Goal: Book appointment/travel/reservation

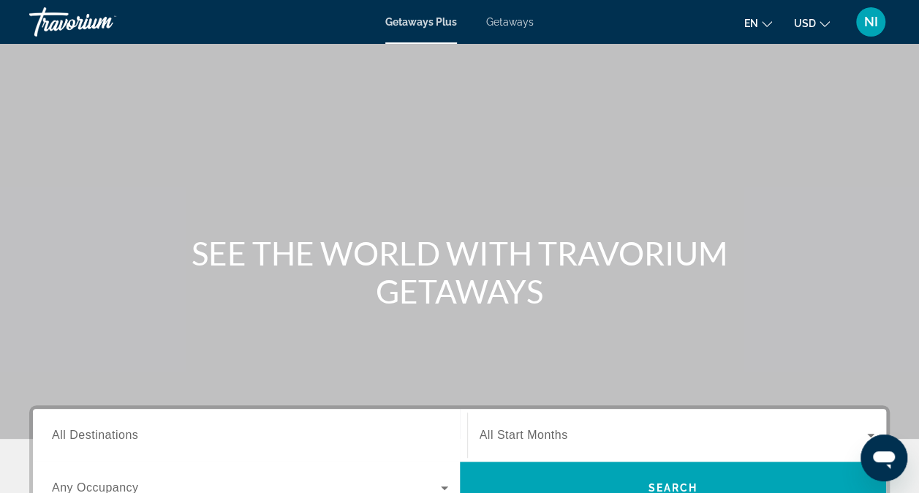
click at [337, 140] on div "Main content" at bounding box center [459, 219] width 919 height 439
click at [511, 23] on span "Getaways" at bounding box center [510, 22] width 48 height 12
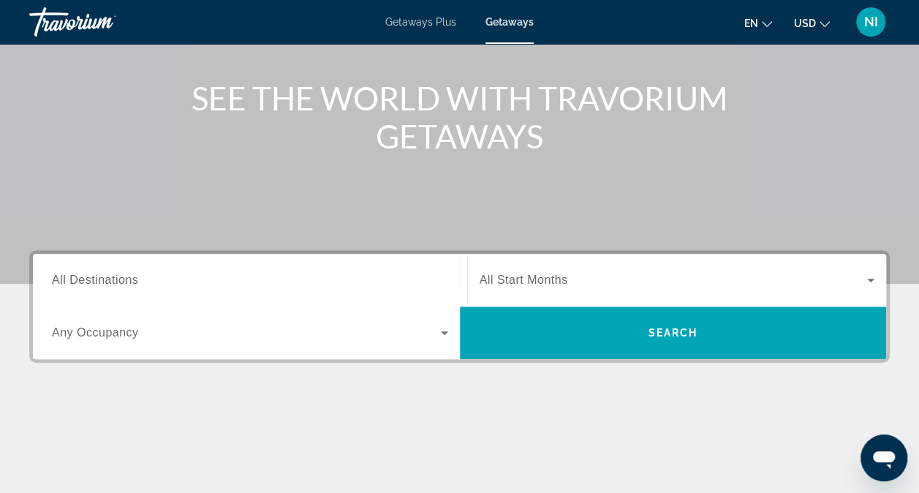
scroll to position [158, 0]
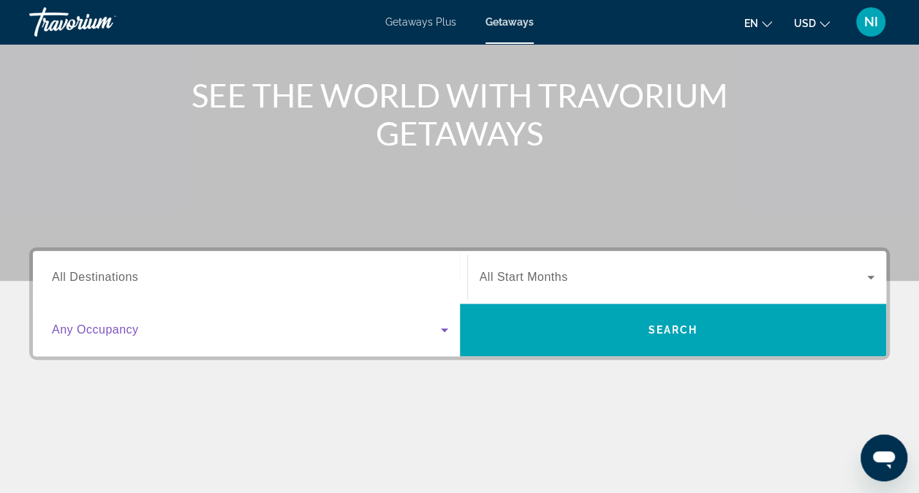
click at [428, 331] on span "Search widget" at bounding box center [246, 330] width 389 height 18
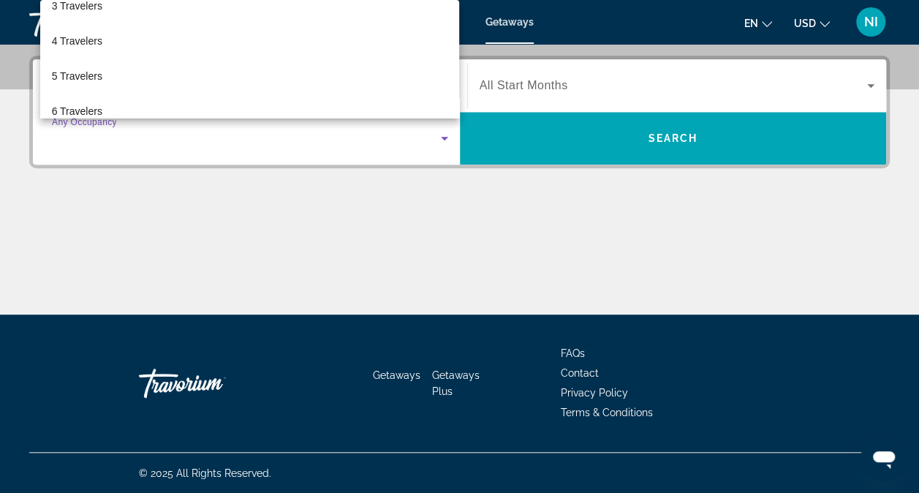
scroll to position [117, 0]
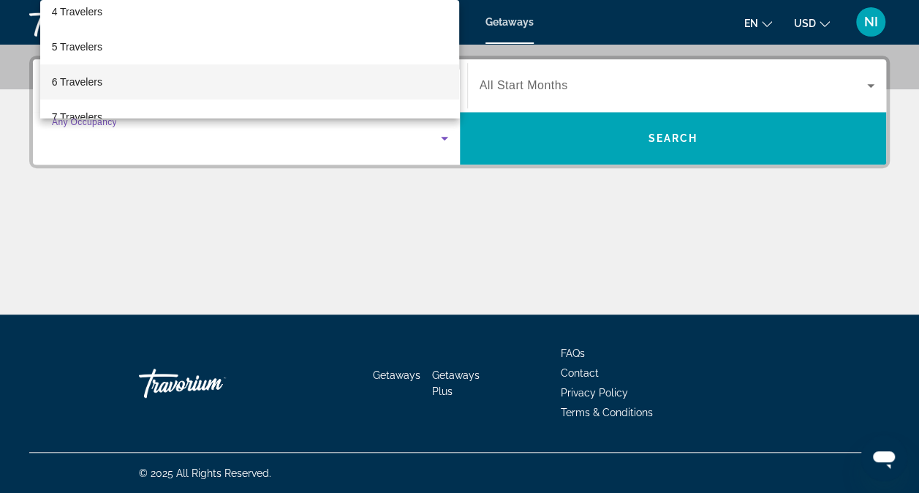
click at [154, 81] on mat-option "6 Travelers" at bounding box center [250, 81] width 420 height 35
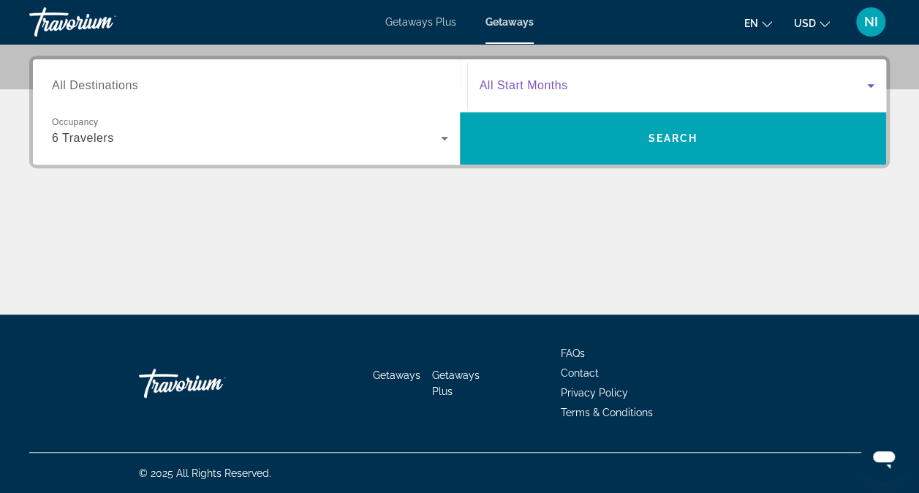
click at [581, 80] on span "Search widget" at bounding box center [674, 86] width 388 height 18
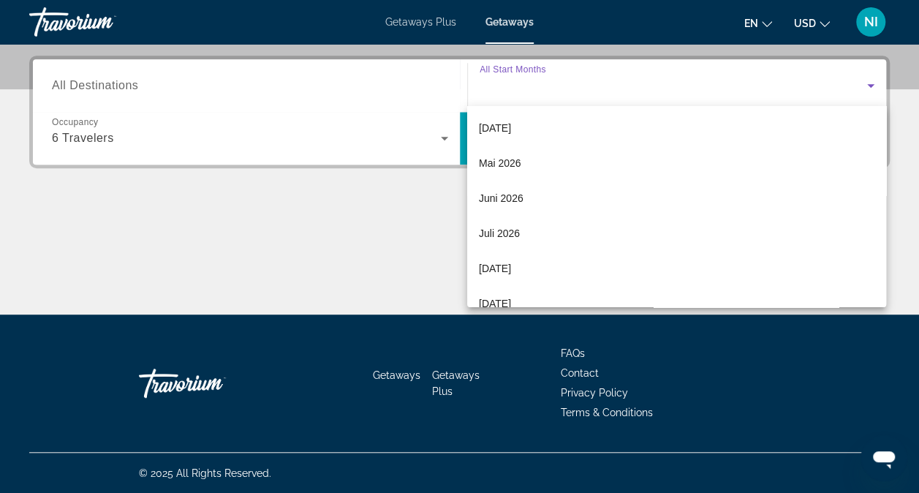
scroll to position [301, 0]
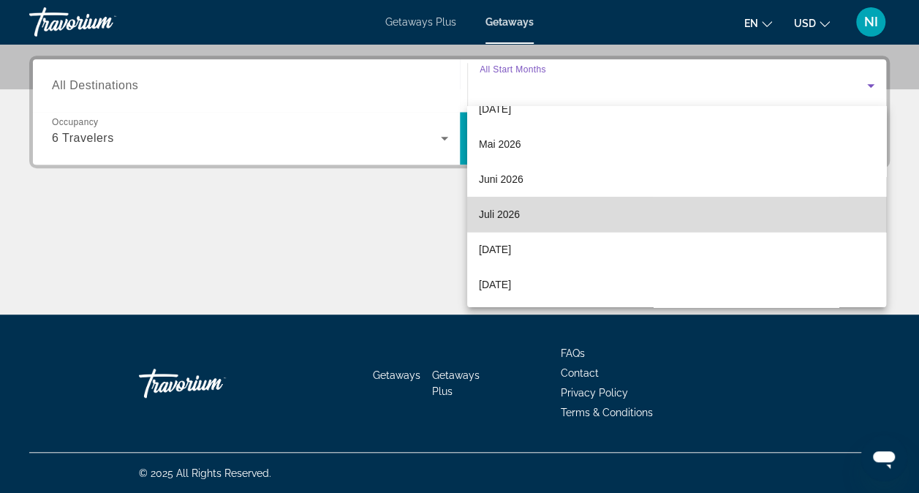
click at [734, 211] on mat-option "Juli 2026" at bounding box center [676, 214] width 419 height 35
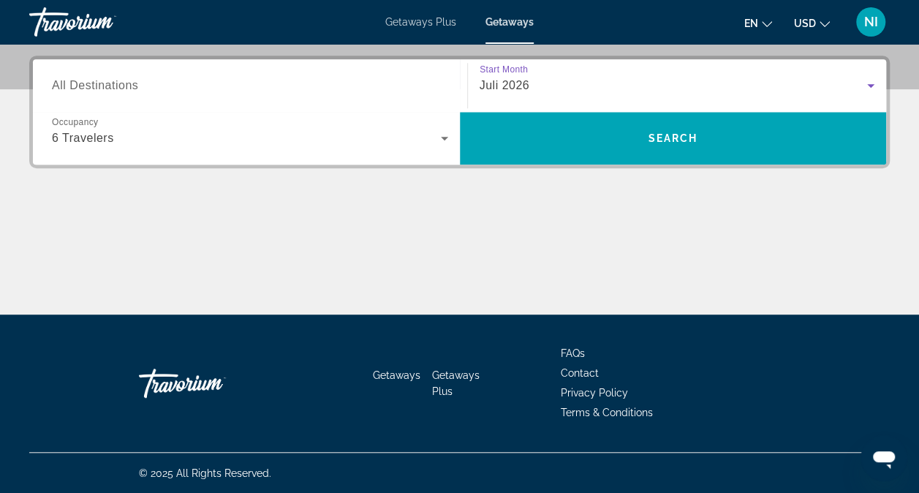
click at [764, 20] on icon "Change language" at bounding box center [767, 24] width 10 height 10
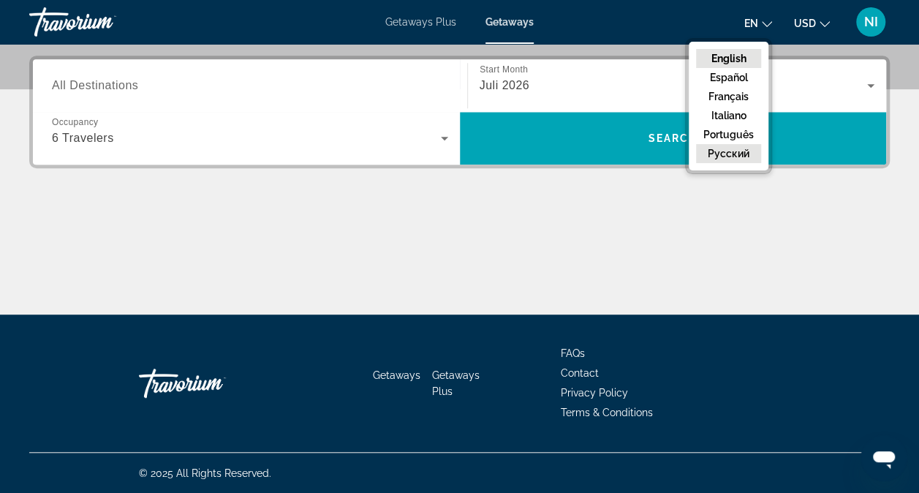
click at [723, 145] on button "русский" at bounding box center [728, 153] width 65 height 19
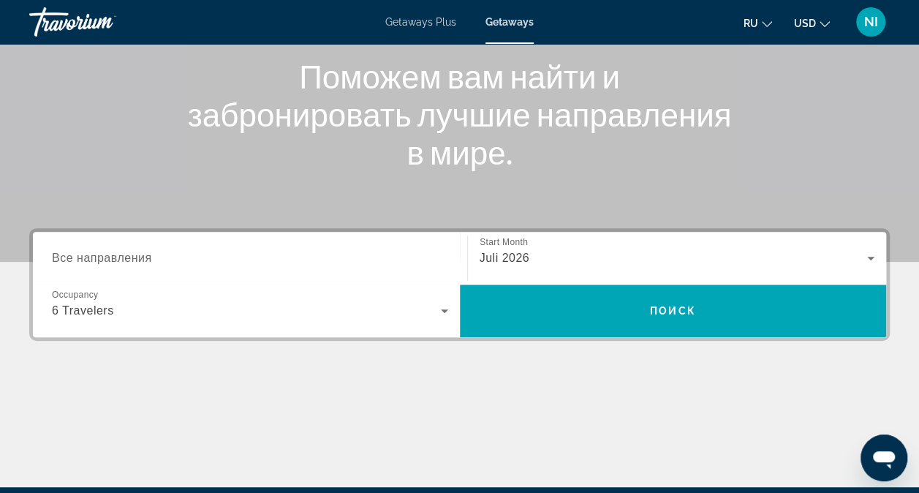
scroll to position [176, 0]
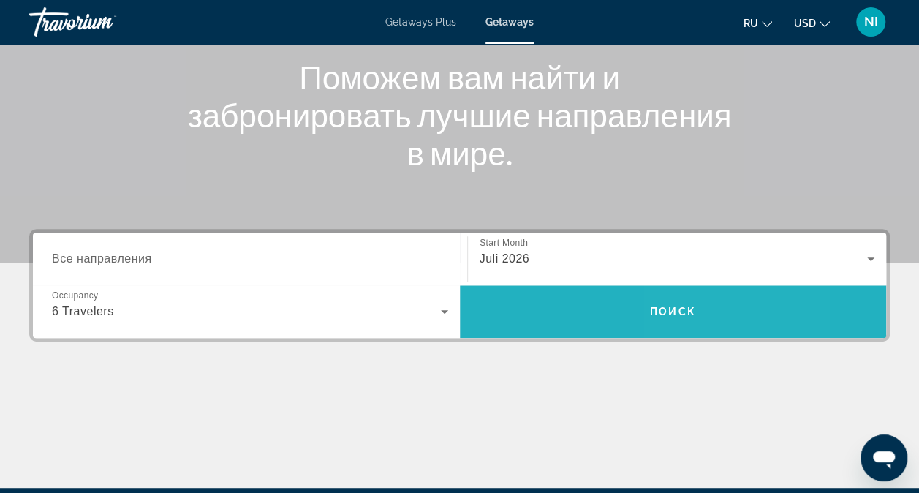
click at [706, 306] on span "Search widget" at bounding box center [673, 311] width 427 height 35
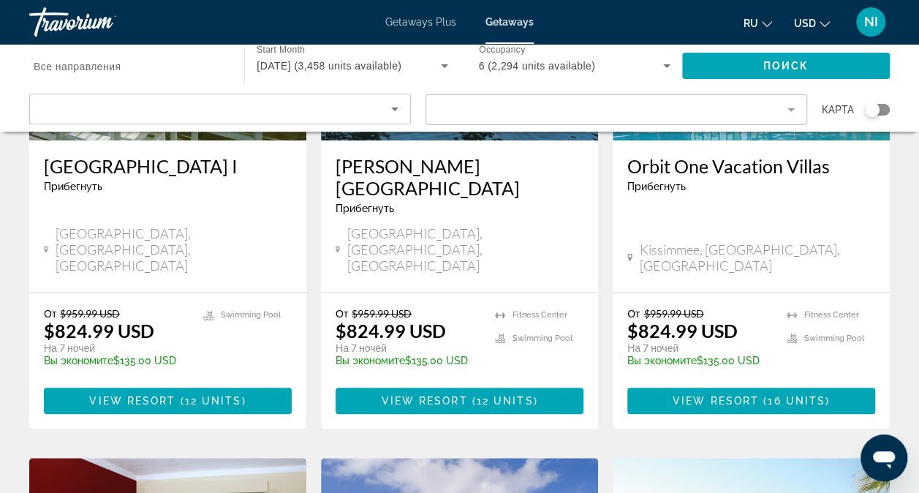
scroll to position [279, 0]
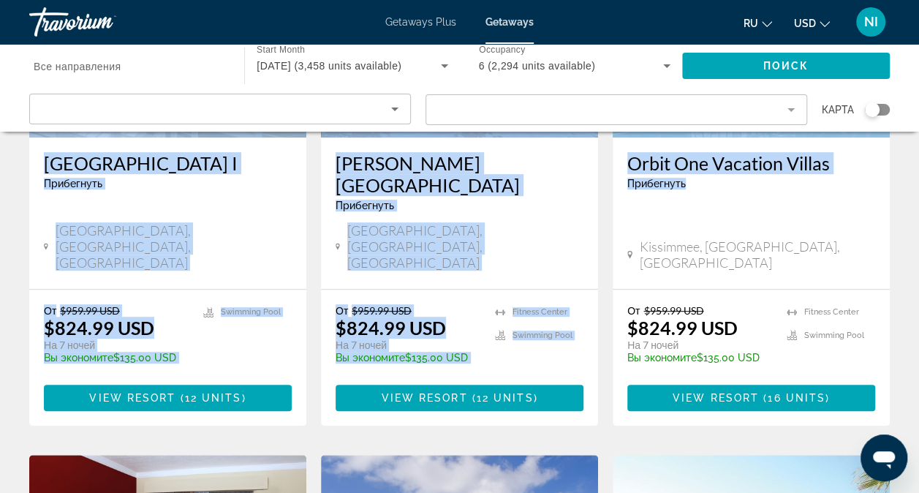
drag, startPoint x: 913, startPoint y: 129, endPoint x: 908, endPoint y: 188, distance: 58.7
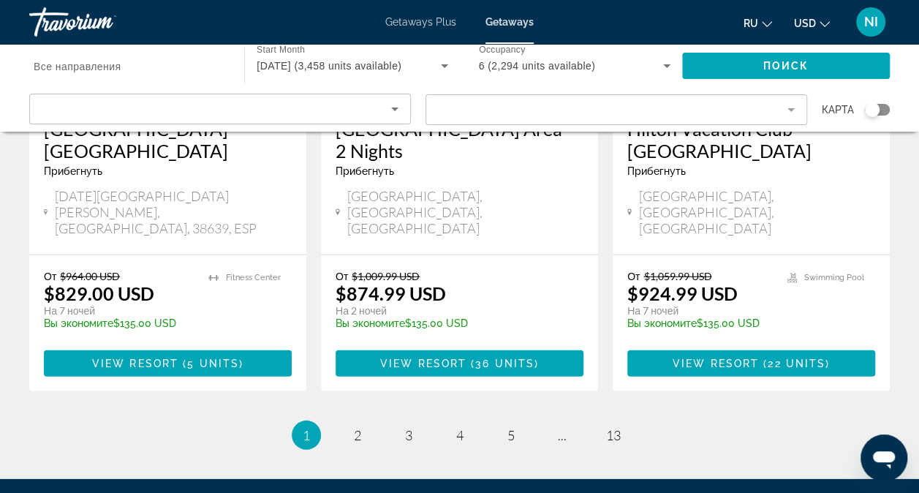
scroll to position [1966, 0]
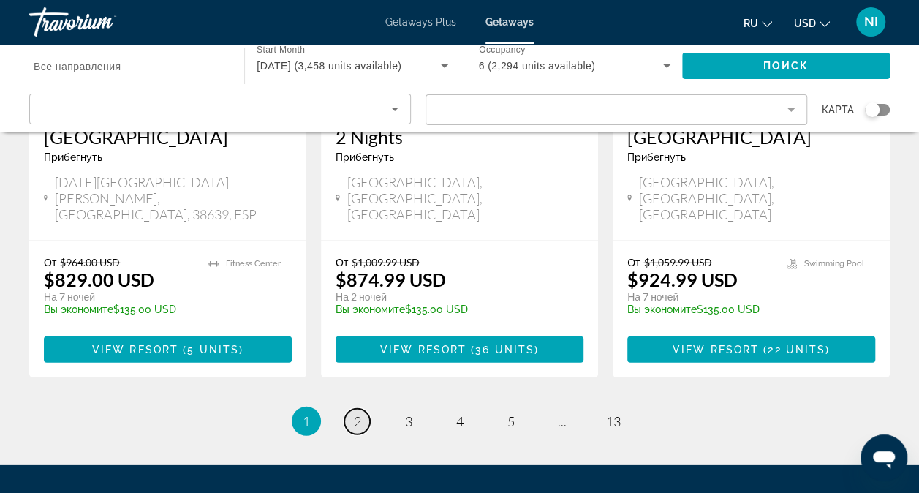
click at [363, 409] on link "page 2" at bounding box center [357, 422] width 26 height 26
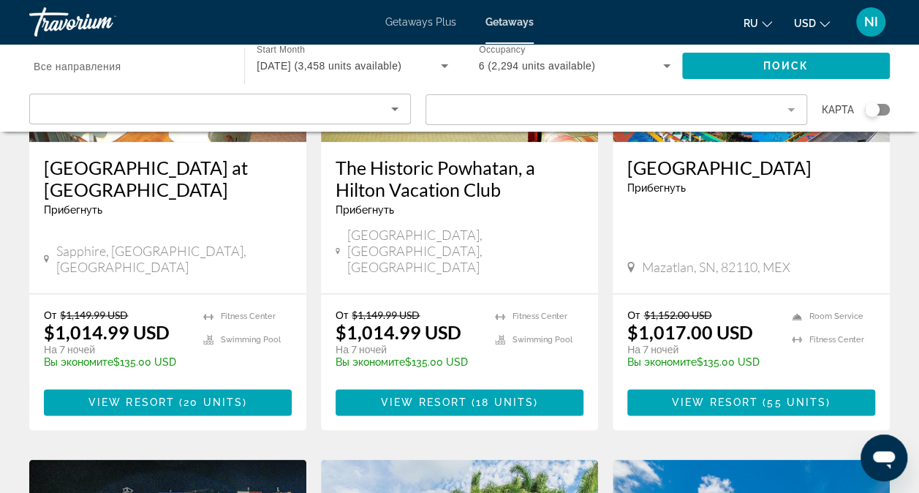
scroll to position [867, 0]
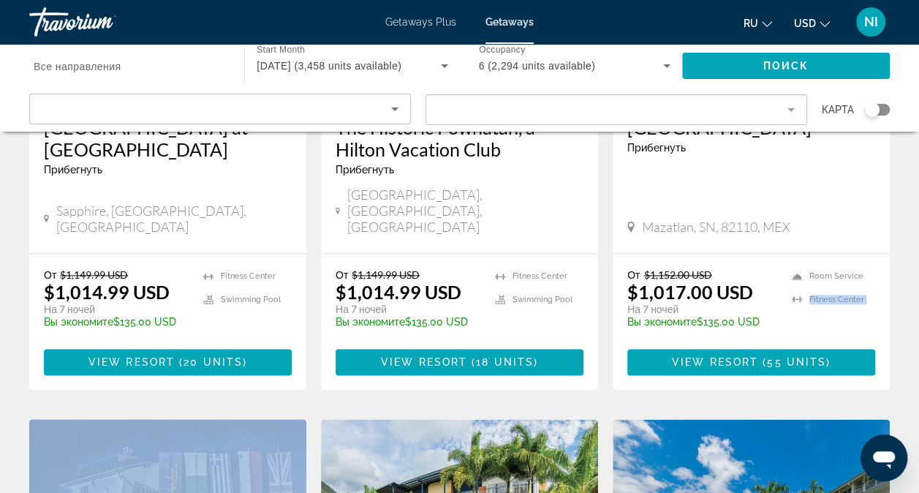
drag, startPoint x: 914, startPoint y: 218, endPoint x: 923, endPoint y: 283, distance: 65.7
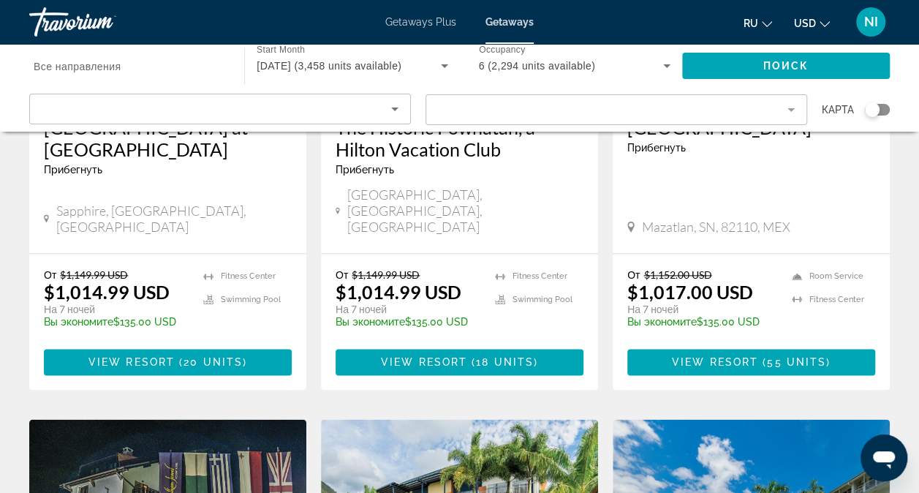
drag, startPoint x: 923, startPoint y: 283, endPoint x: 886, endPoint y: 145, distance: 143.0
click at [886, 145] on div "[GEOGRAPHIC_DATA] Прибегнуть - Это курорт только для взрослых Mazatlan, SN, 821…" at bounding box center [751, 177] width 277 height 151
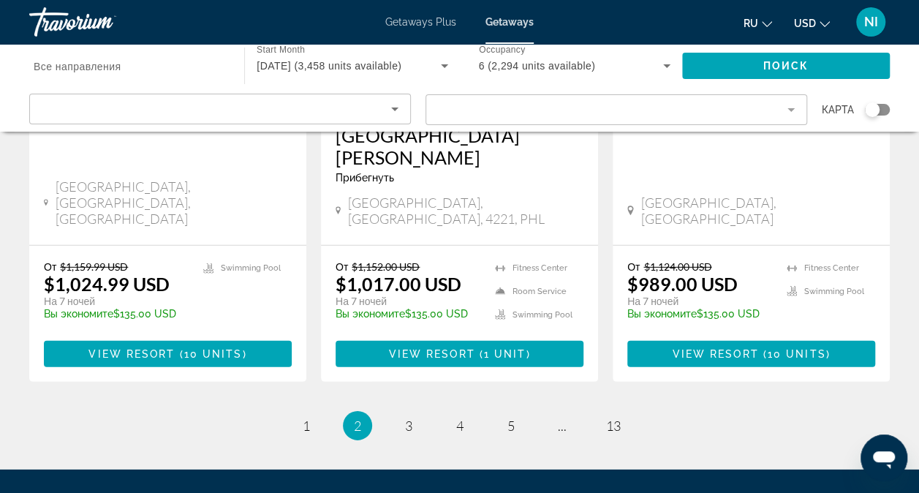
scroll to position [2025, 0]
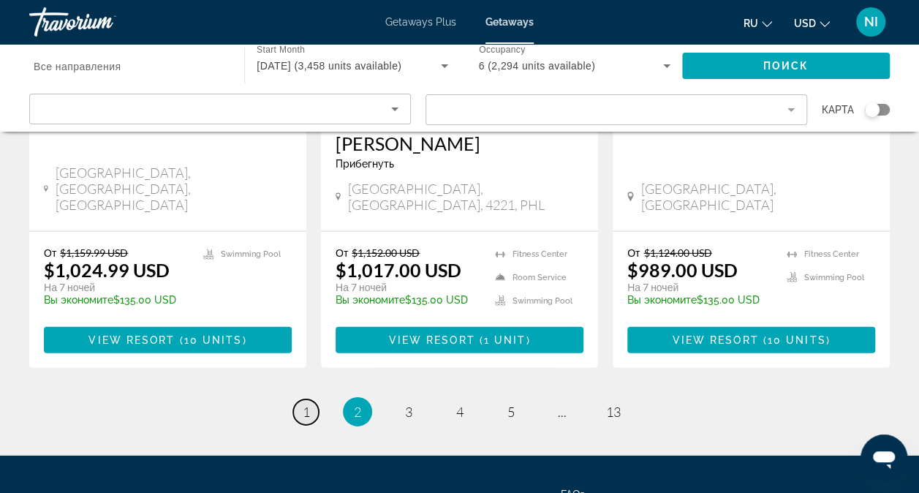
click at [305, 404] on span "1" at bounding box center [306, 412] width 7 height 16
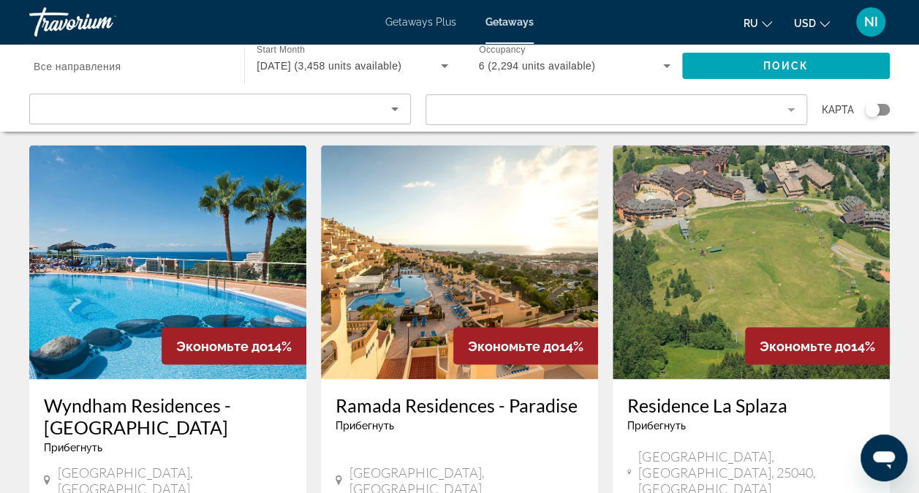
scroll to position [1112, 0]
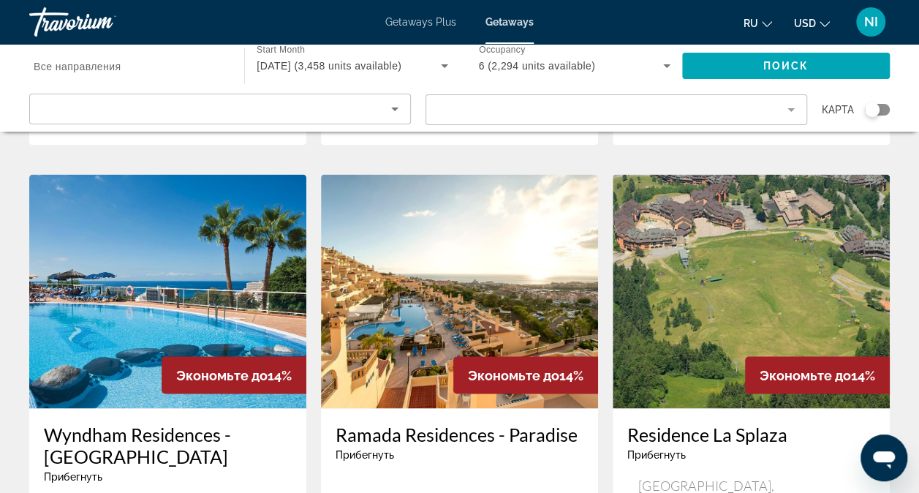
click at [419, 26] on span "Getaways Plus" at bounding box center [420, 22] width 71 height 12
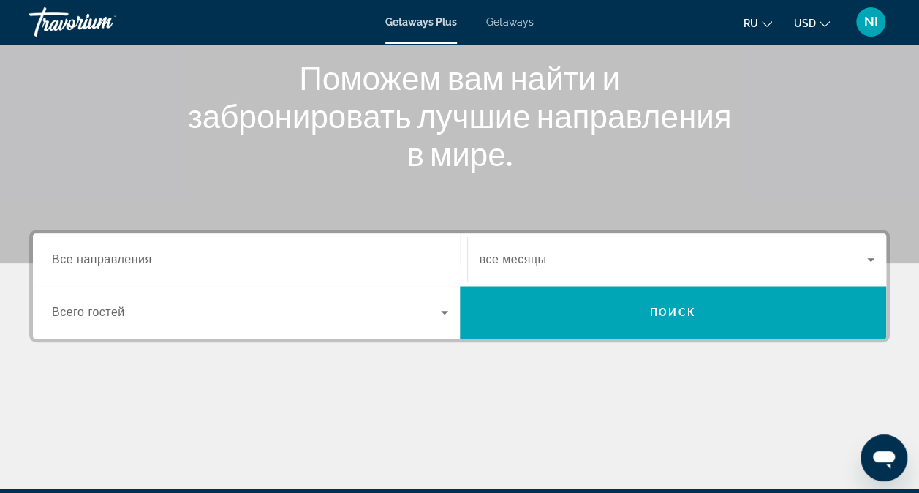
scroll to position [176, 0]
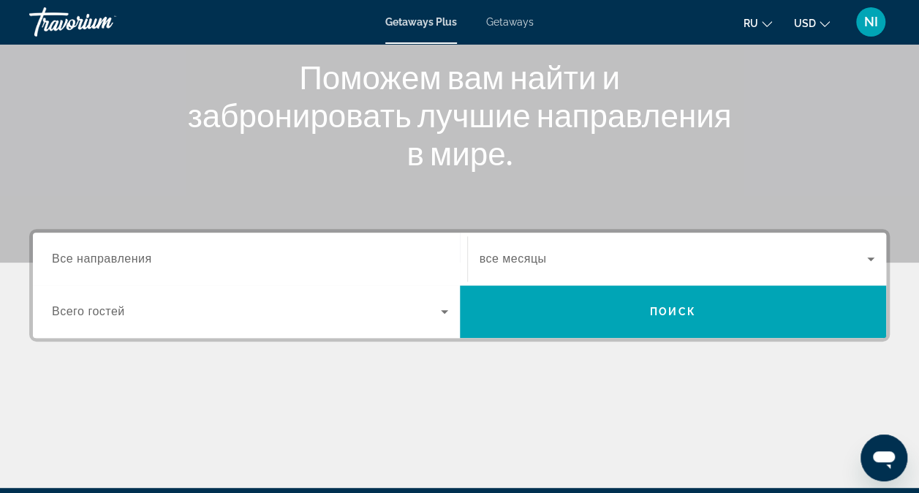
click at [433, 259] on input "Destination Все направления" at bounding box center [250, 260] width 396 height 18
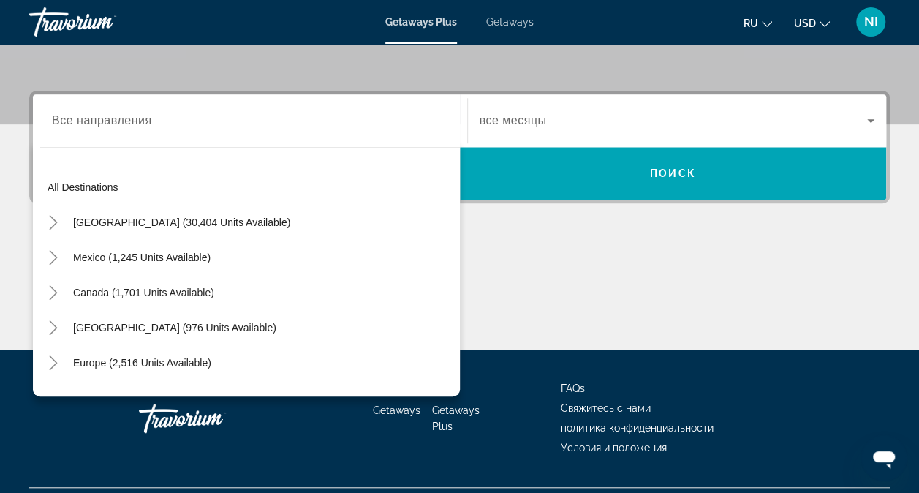
scroll to position [350, 0]
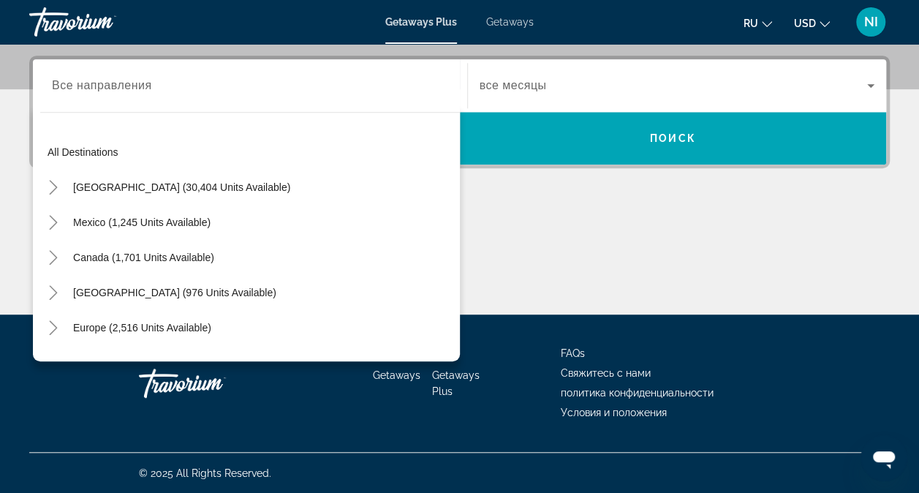
click at [433, 259] on mat-tree "All destinations [GEOGRAPHIC_DATA] (30,404 units available) [GEOGRAPHIC_DATA] (…" at bounding box center [250, 363] width 420 height 456
click at [176, 325] on span "Europe (2,516 units available)" at bounding box center [142, 328] width 138 height 12
type input "**********"
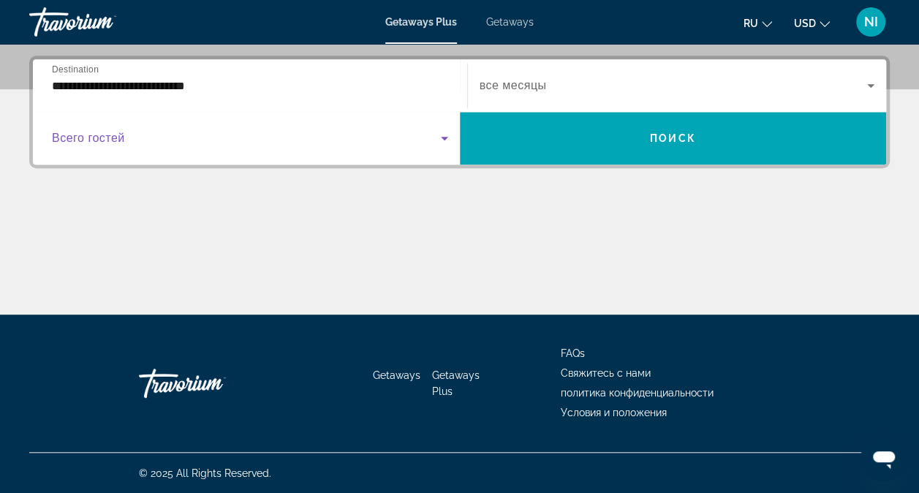
click at [445, 142] on icon "Search widget" at bounding box center [445, 138] width 18 height 18
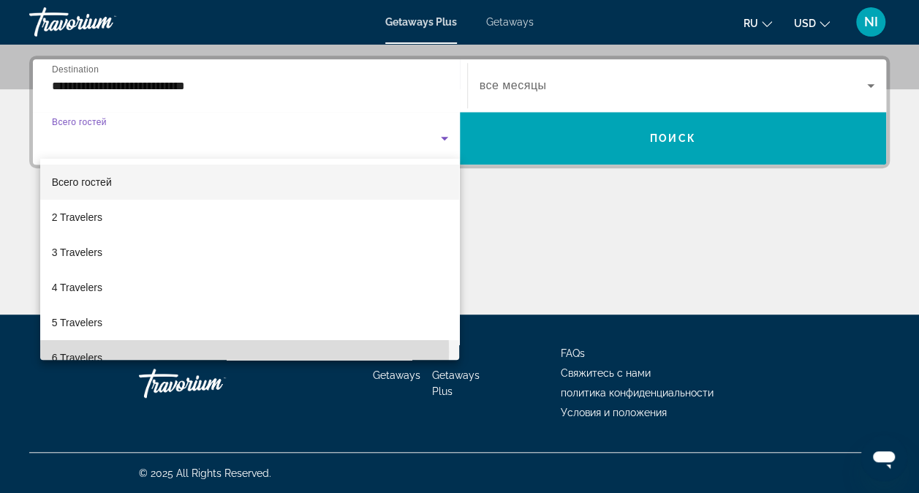
click at [117, 352] on mat-option "6 Travelers" at bounding box center [250, 357] width 420 height 35
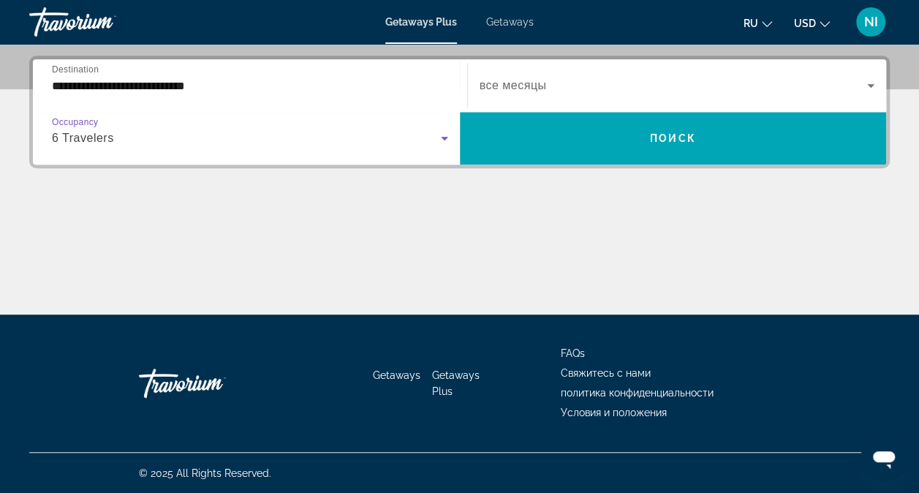
click at [872, 76] on div "Search widget" at bounding box center [678, 85] width 396 height 41
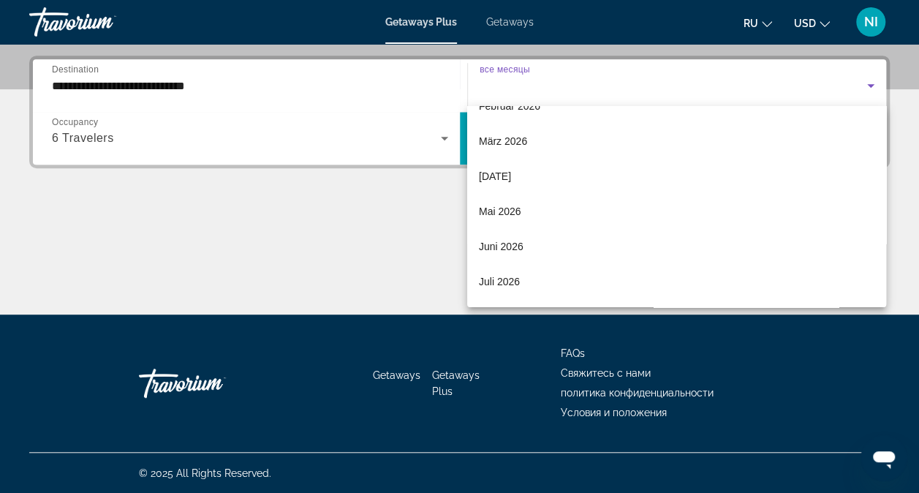
scroll to position [301, 0]
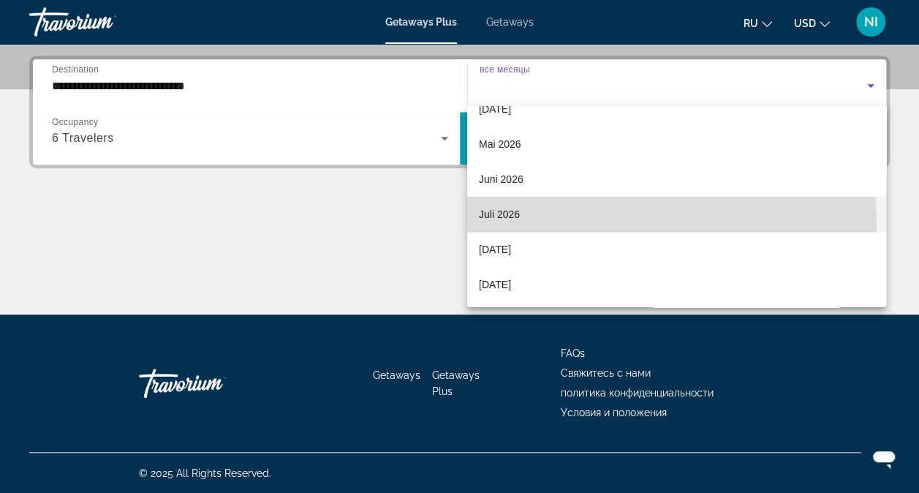
click at [634, 222] on mat-option "Juli 2026" at bounding box center [676, 214] width 419 height 35
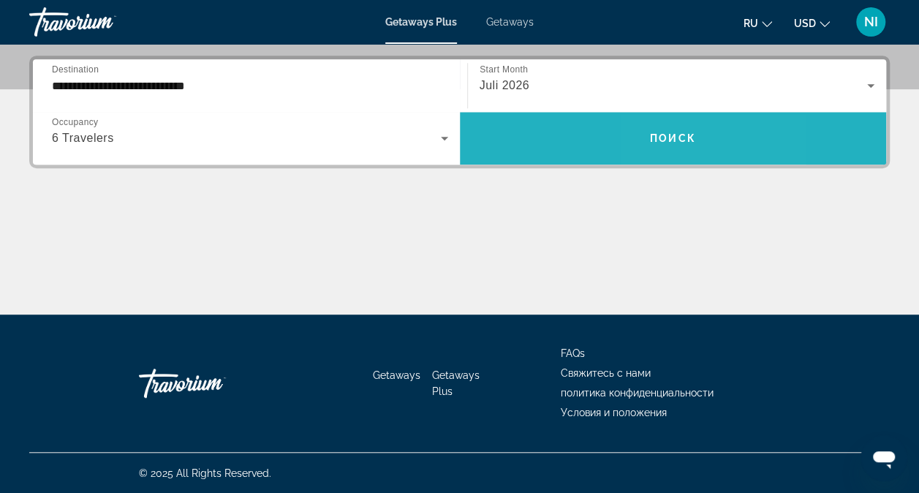
click at [663, 157] on span "Search widget" at bounding box center [673, 138] width 427 height 53
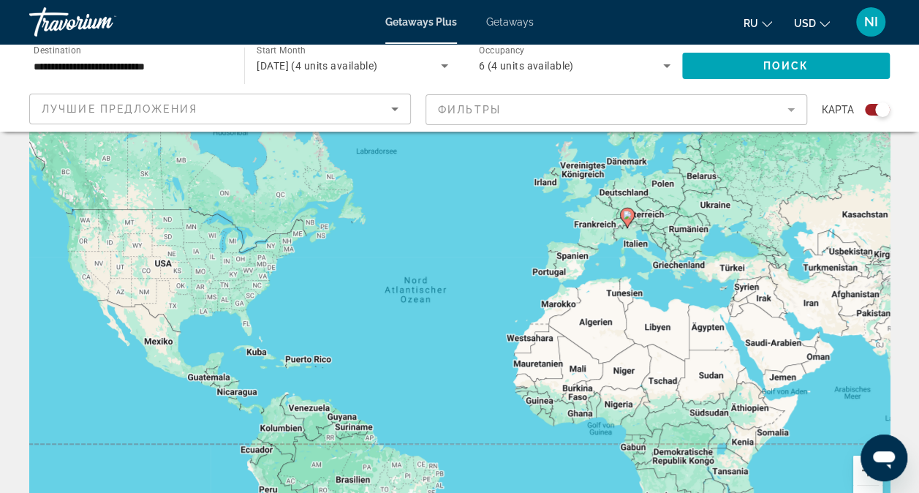
scroll to position [48, 0]
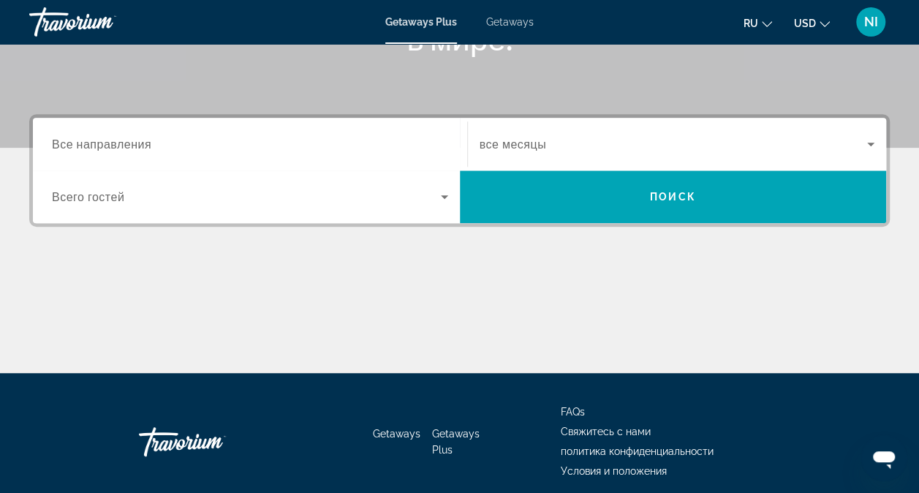
scroll to position [293, 0]
